Goal: Task Accomplishment & Management: Manage account settings

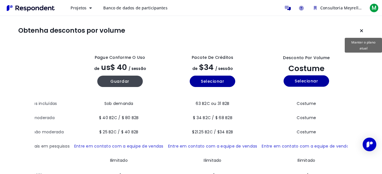
click at [362, 31] on icon "Manter o plano atual" at bounding box center [361, 30] width 3 height 5
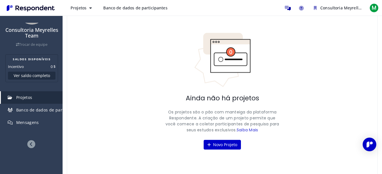
scroll to position [31, 0]
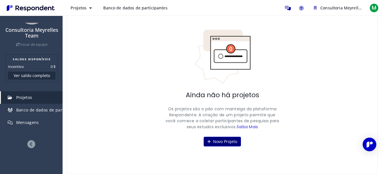
click at [224, 142] on font "Novo Projeto" at bounding box center [225, 141] width 24 height 5
click at [93, 9] on button "Projetos" at bounding box center [81, 8] width 30 height 10
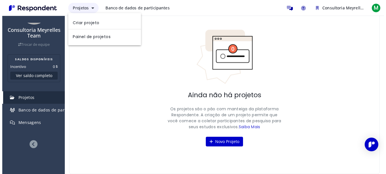
scroll to position [0, 0]
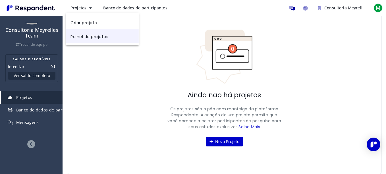
click at [95, 35] on link "Painel de projetos" at bounding box center [102, 36] width 73 height 14
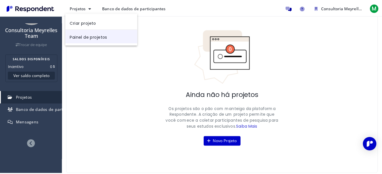
scroll to position [31, 0]
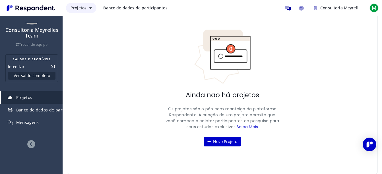
click at [86, 9] on span "Projetos" at bounding box center [79, 7] width 16 height 5
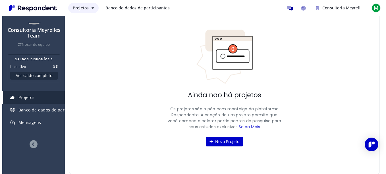
scroll to position [0, 0]
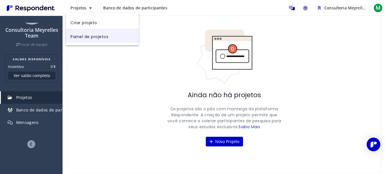
click at [91, 36] on link "Painel de projetos" at bounding box center [102, 36] width 73 height 14
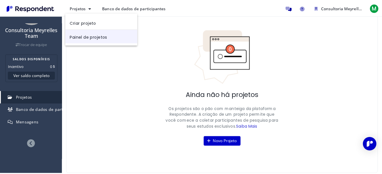
scroll to position [31, 0]
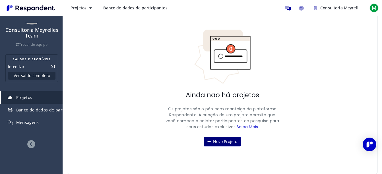
click at [226, 142] on font "Novo Projeto" at bounding box center [225, 141] width 24 height 5
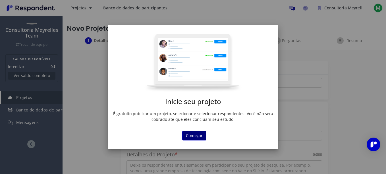
click at [198, 131] on button "Começar" at bounding box center [194, 136] width 24 height 10
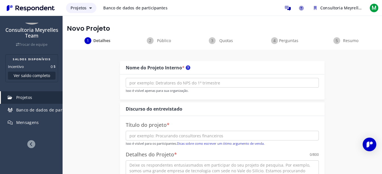
click at [91, 6] on button "Projetos" at bounding box center [81, 8] width 30 height 10
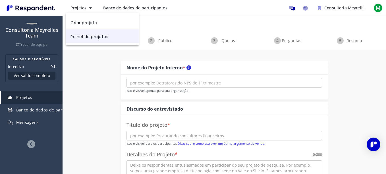
click at [92, 36] on link "Painel de projetos" at bounding box center [102, 36] width 73 height 14
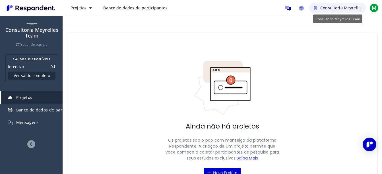
click at [339, 9] on span "Consultoria Meyrelles Team" at bounding box center [347, 7] width 54 height 5
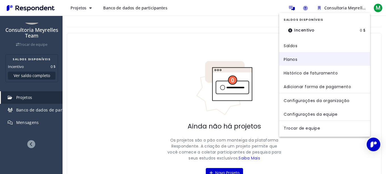
click at [290, 59] on link "Planos" at bounding box center [324, 59] width 91 height 14
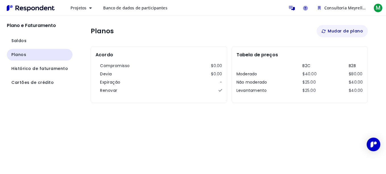
click at [339, 33] on font "Mudar de plano" at bounding box center [345, 31] width 35 height 6
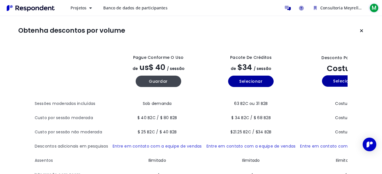
click at [377, 5] on span "M" at bounding box center [373, 7] width 9 height 9
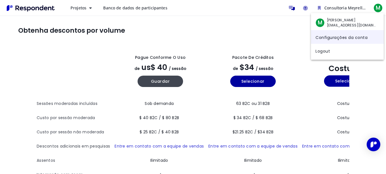
click at [361, 37] on link "Configurações da conta" at bounding box center [347, 37] width 73 height 14
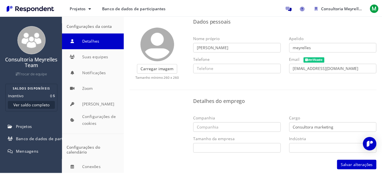
scroll to position [26, 0]
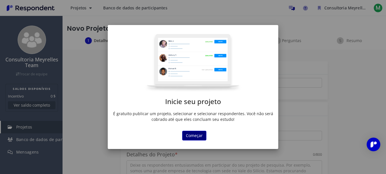
click at [199, 133] on button "Começar" at bounding box center [194, 136] width 24 height 10
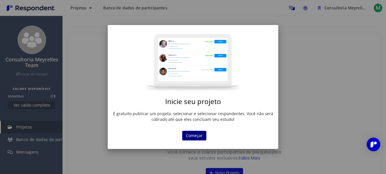
click at [194, 134] on button "Começar" at bounding box center [194, 136] width 24 height 10
